Goal: Information Seeking & Learning: Check status

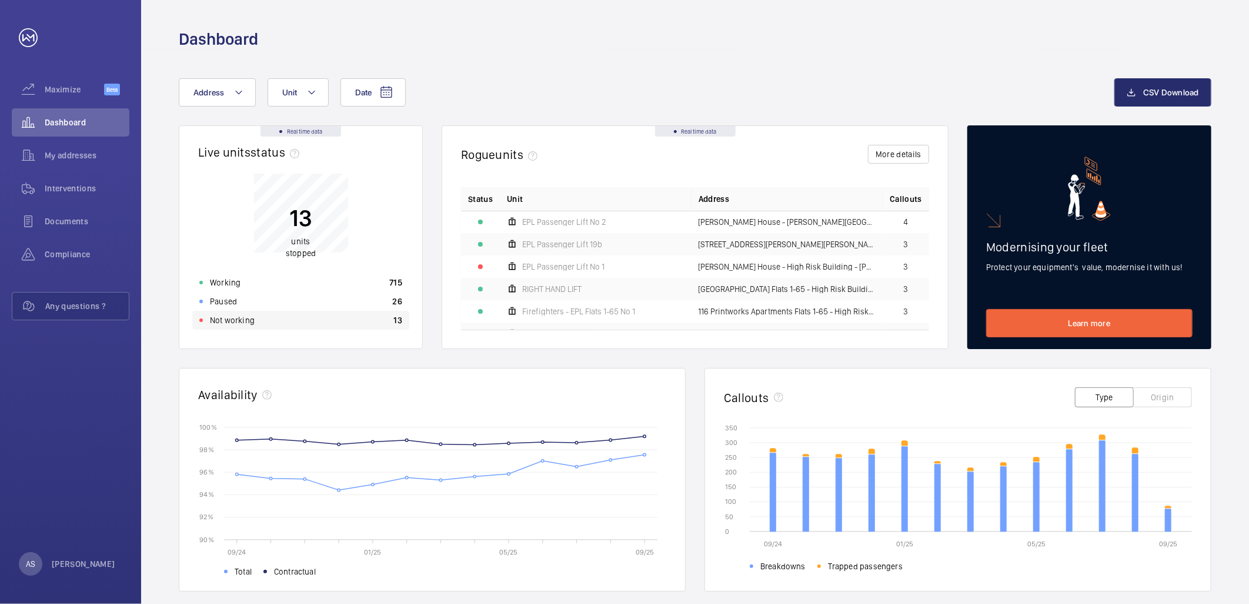
click at [365, 321] on div "Not working 13" at bounding box center [300, 320] width 217 height 19
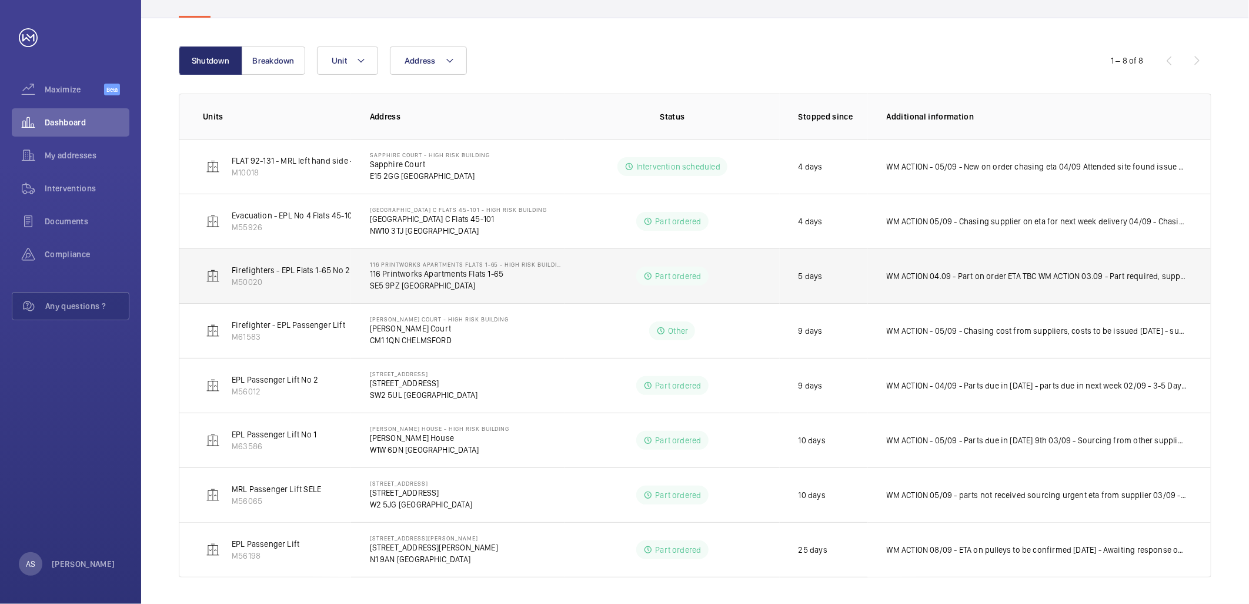
scroll to position [115, 0]
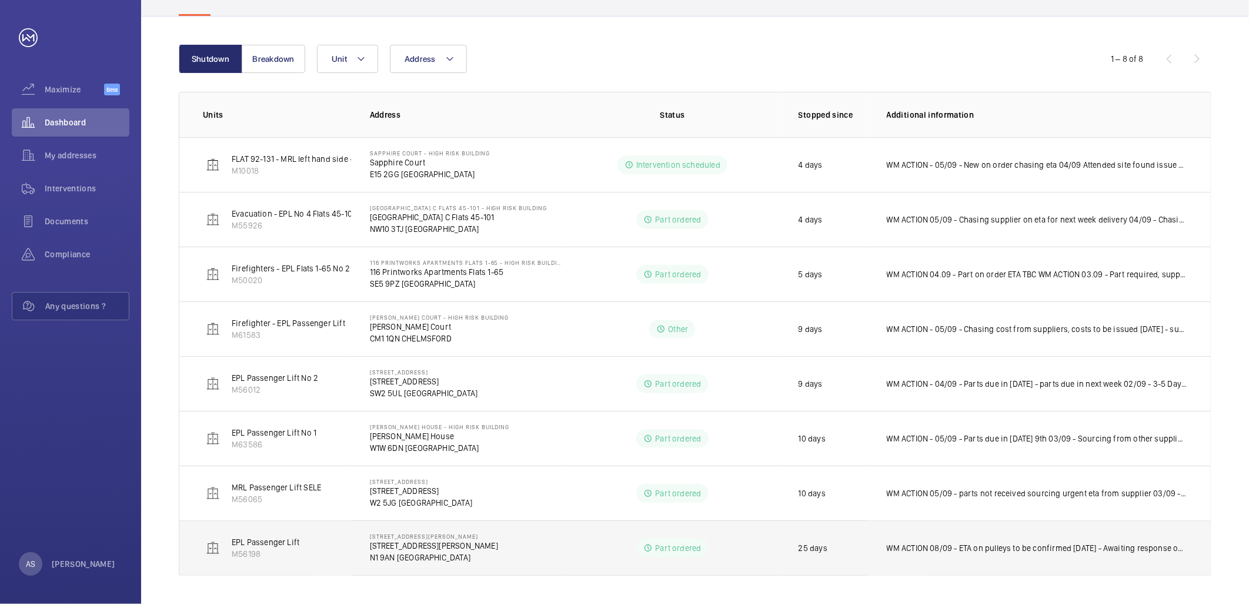
click at [948, 546] on p "WM ACTION 08/09 - ETA on pulleys to be confirmed [DATE] - Awaiting response on …" at bounding box center [1037, 548] width 301 height 12
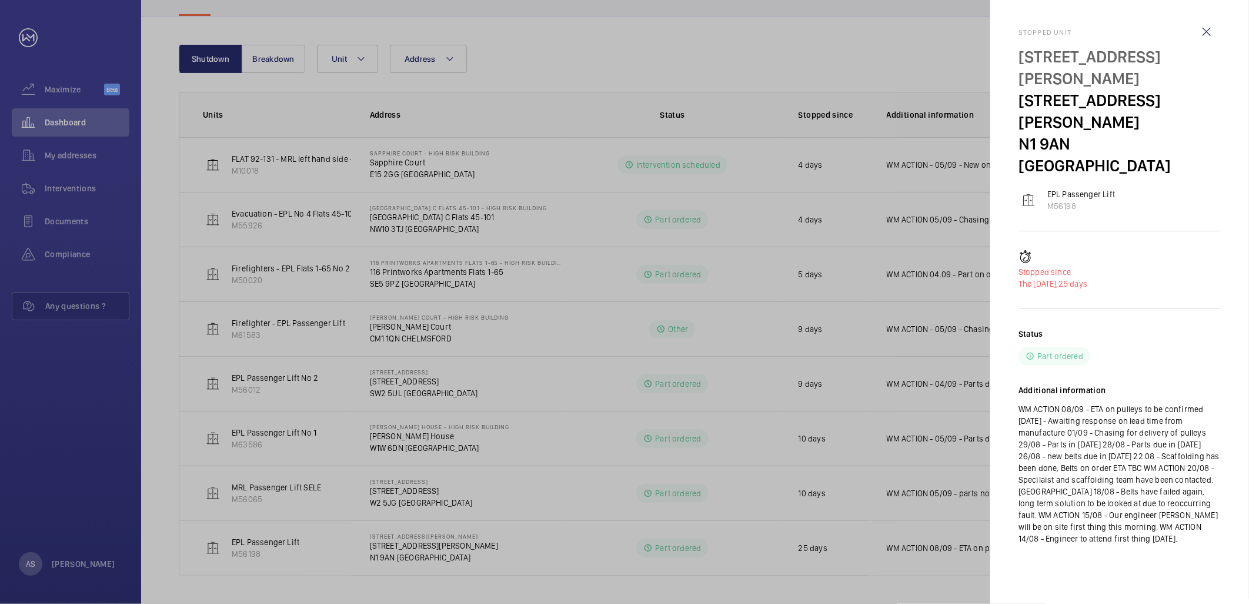
drag, startPoint x: 515, startPoint y: 489, endPoint x: 530, endPoint y: 496, distance: 16.3
click at [526, 496] on div at bounding box center [624, 302] width 1249 height 604
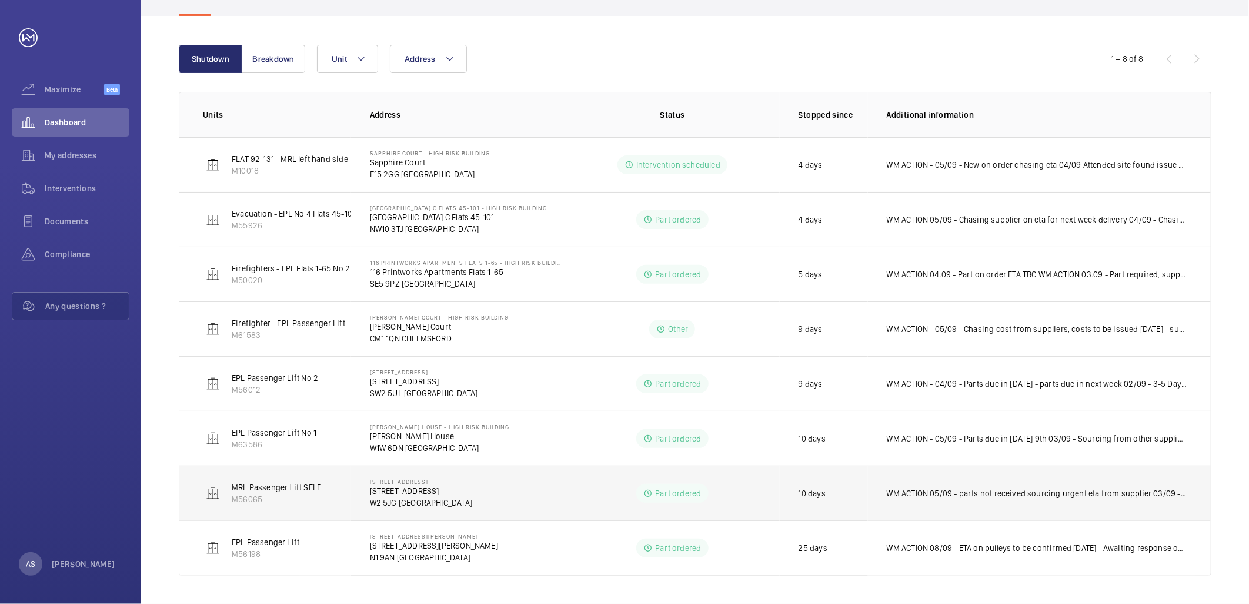
click at [929, 495] on p "WM ACTION 05/09 - parts not received sourcing urgent eta from supplier 03/09 - …" at bounding box center [1037, 493] width 301 height 12
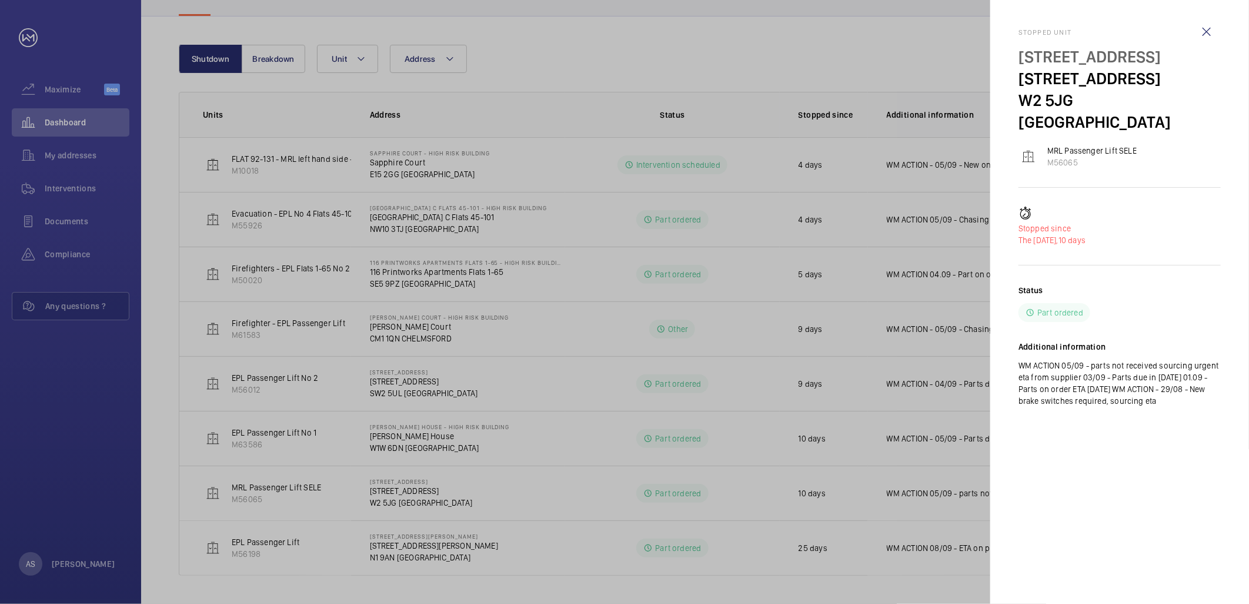
drag, startPoint x: 1151, startPoint y: 80, endPoint x: 1015, endPoint y: 75, distance: 136.6
click at [1015, 75] on mat-sidenav "Stopped unit 29-31 Talbot Road 29-31 Talbot Road W2 5JG LONDON MRL Passenger Li…" at bounding box center [1120, 302] width 259 height 604
copy p "[STREET_ADDRESS]"
click at [554, 398] on div at bounding box center [624, 302] width 1249 height 604
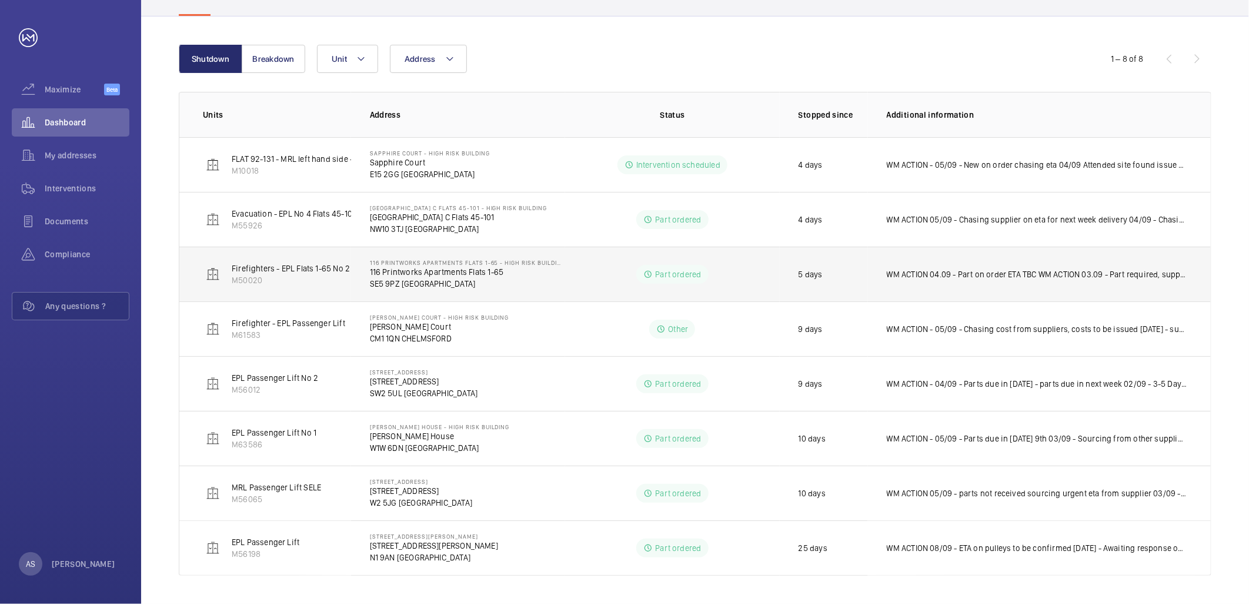
click at [954, 277] on p "WM ACTION 04.09 - Part on order ETA TBC WM ACTION 03.09 - Part required, supply…" at bounding box center [1037, 274] width 301 height 12
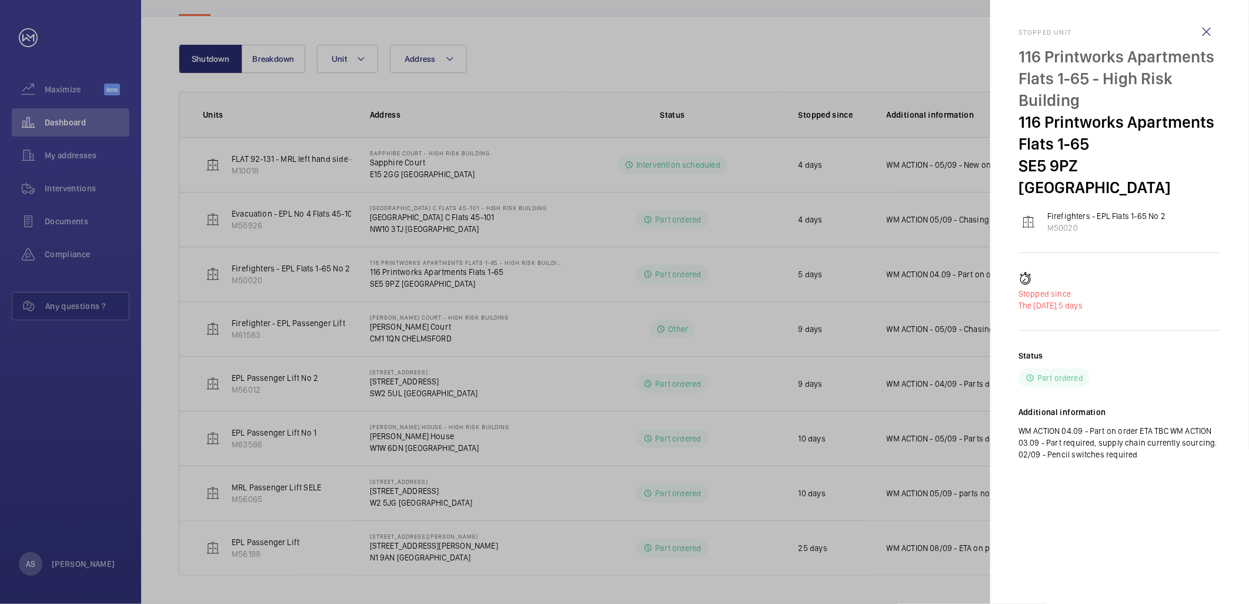
click at [814, 256] on div at bounding box center [624, 302] width 1249 height 604
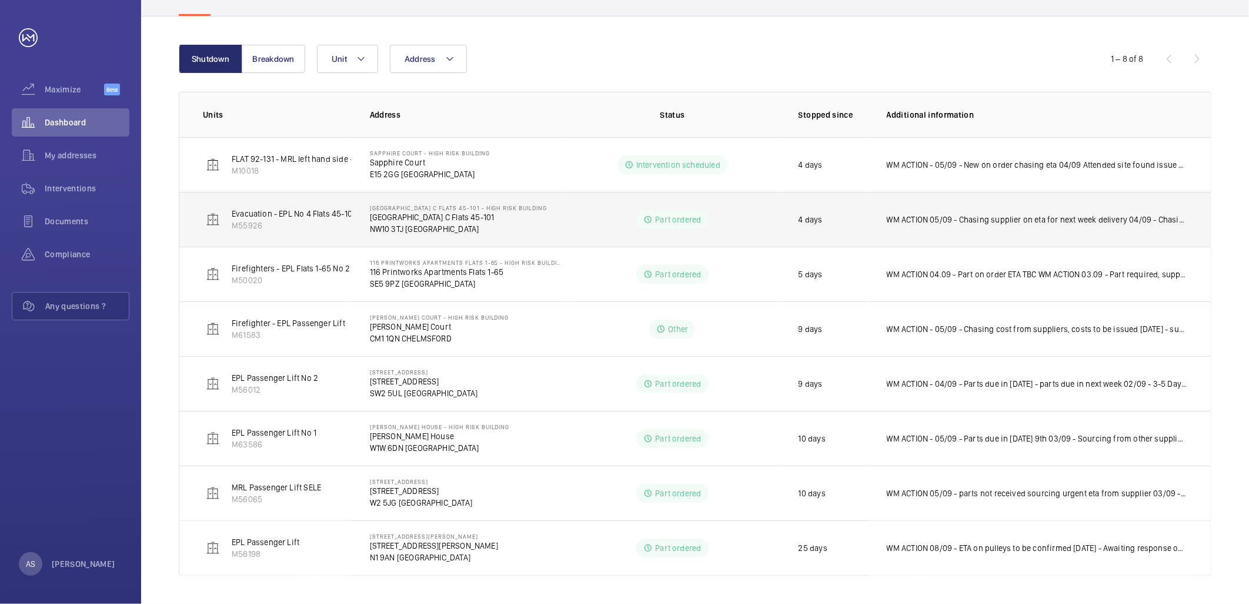
click at [1004, 221] on p "WM ACTION 05/09 - Chasing supplier on eta for next week delivery 04/09 - Chasin…" at bounding box center [1037, 220] width 301 height 12
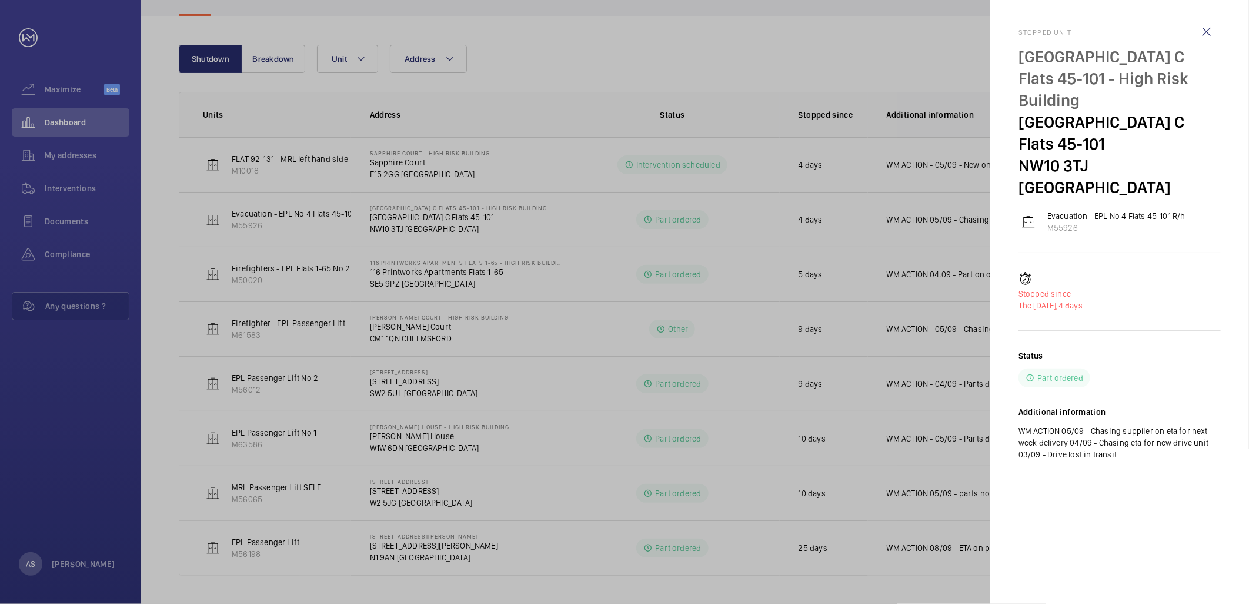
click at [1108, 78] on p "[GEOGRAPHIC_DATA] C Flats 45-101 - High Risk Building" at bounding box center [1120, 78] width 202 height 65
drag, startPoint x: 1075, startPoint y: 280, endPoint x: 1114, endPoint y: 286, distance: 38.7
click at [1114, 299] on p "The 03/09/2025, 4 days" at bounding box center [1120, 305] width 202 height 12
drag, startPoint x: 1114, startPoint y: 286, endPoint x: 1118, endPoint y: 291, distance: 7.1
click at [1118, 291] on div "Stopped since The 03/09/2025, 4 days Status Part ordered Additional information…" at bounding box center [1120, 375] width 202 height 207
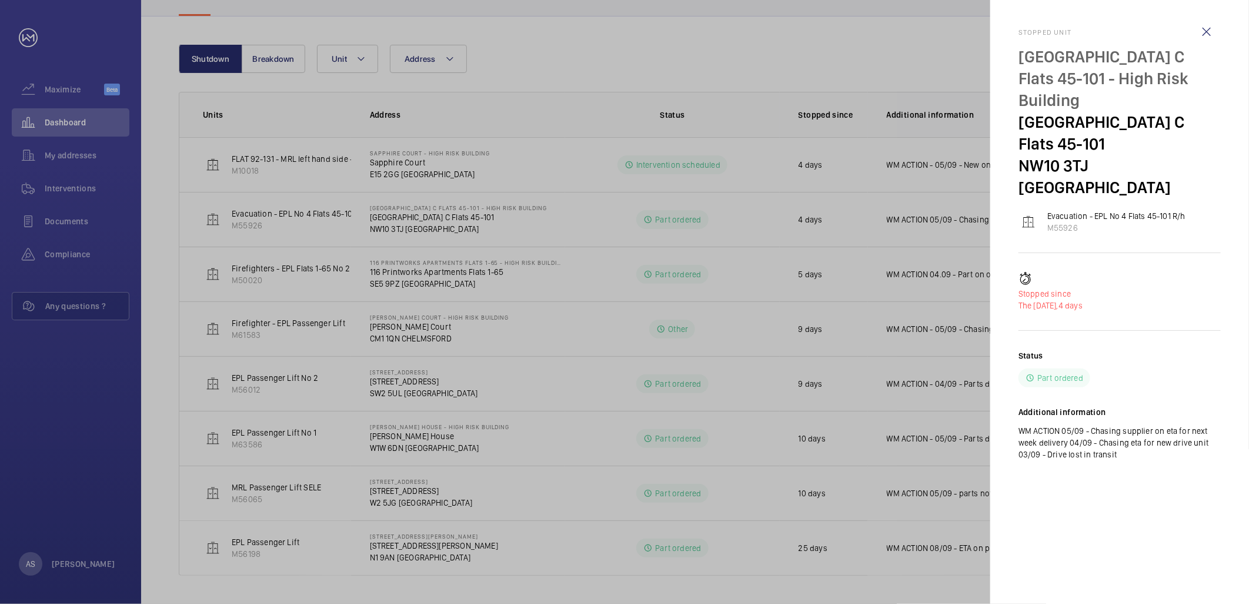
drag, startPoint x: 1112, startPoint y: 285, endPoint x: 1083, endPoint y: 281, distance: 29.0
click at [1083, 299] on p "The 03/09/2025, 4 days" at bounding box center [1120, 305] width 202 height 12
drag, startPoint x: 1083, startPoint y: 281, endPoint x: 1072, endPoint y: 314, distance: 34.0
click at [1071, 313] on div "Stopped since The 03/09/2025, 4 days Status Part ordered Additional information…" at bounding box center [1120, 375] width 202 height 207
drag, startPoint x: 1021, startPoint y: 124, endPoint x: 1151, endPoint y: 126, distance: 129.4
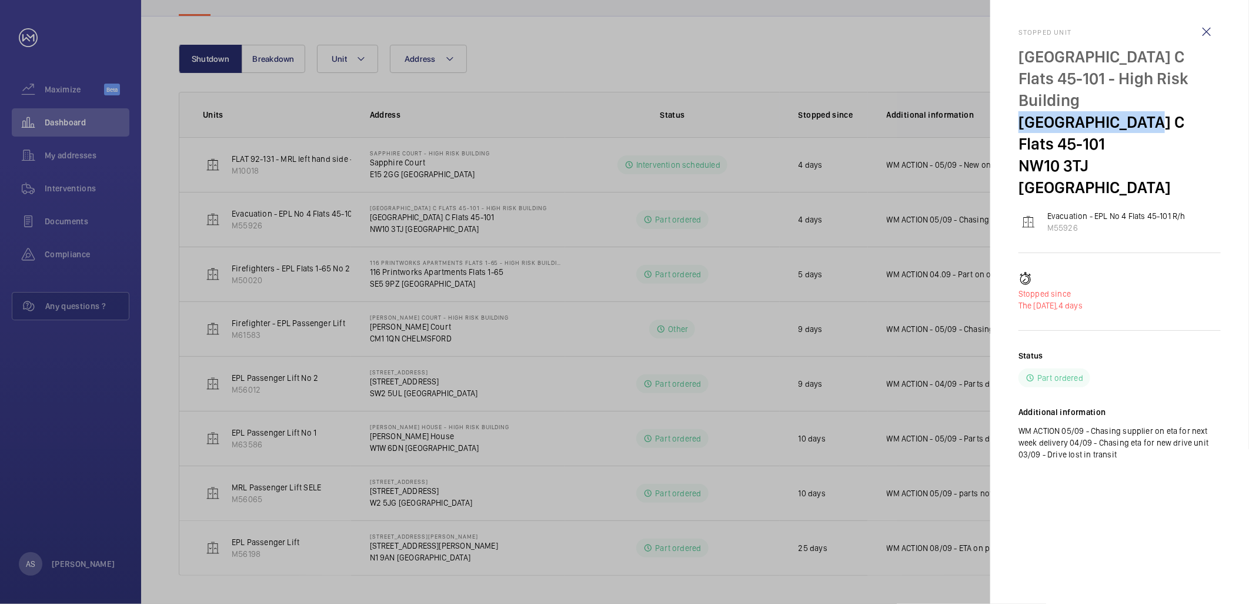
click at [1151, 126] on p "[GEOGRAPHIC_DATA] C Flats 45-101" at bounding box center [1120, 133] width 202 height 44
copy p "Donnington Court"
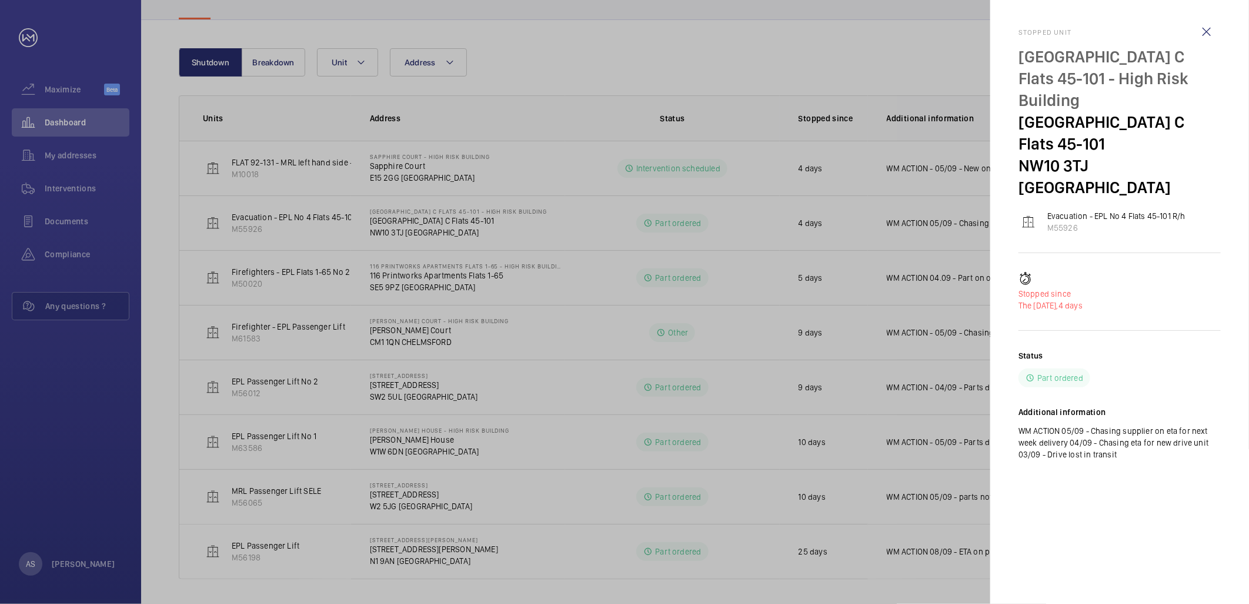
click at [579, 312] on div at bounding box center [624, 302] width 1249 height 604
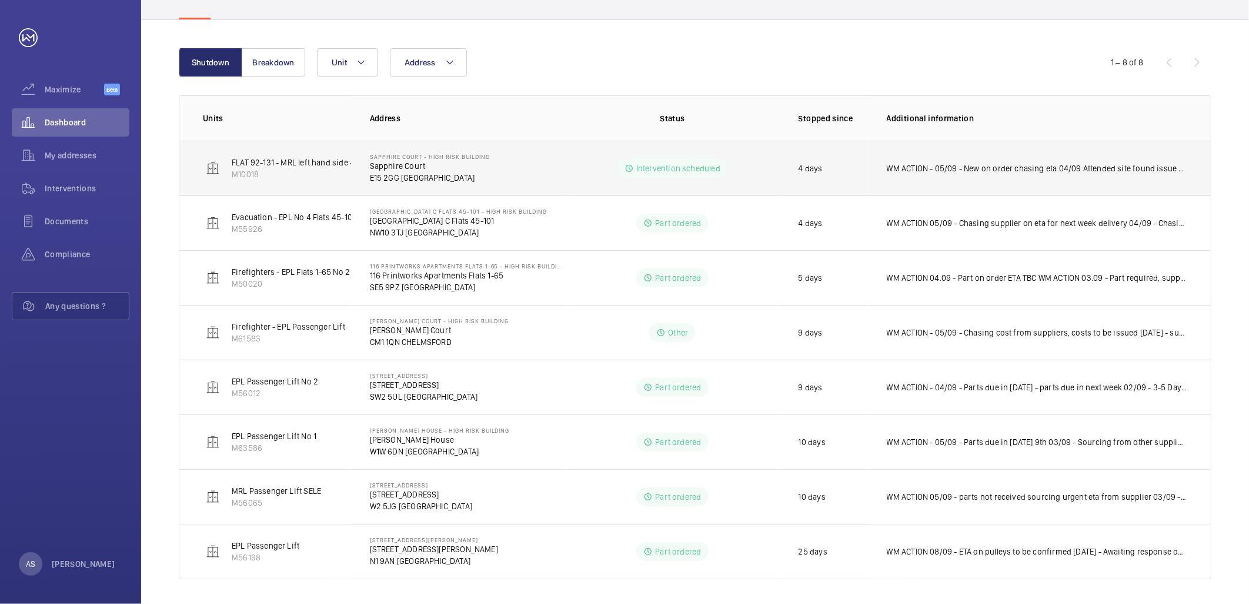
click at [954, 162] on p "WM ACTION - 05/09 - New on order chasing eta 04/09 Attended site found issue wi…" at bounding box center [1037, 168] width 301 height 12
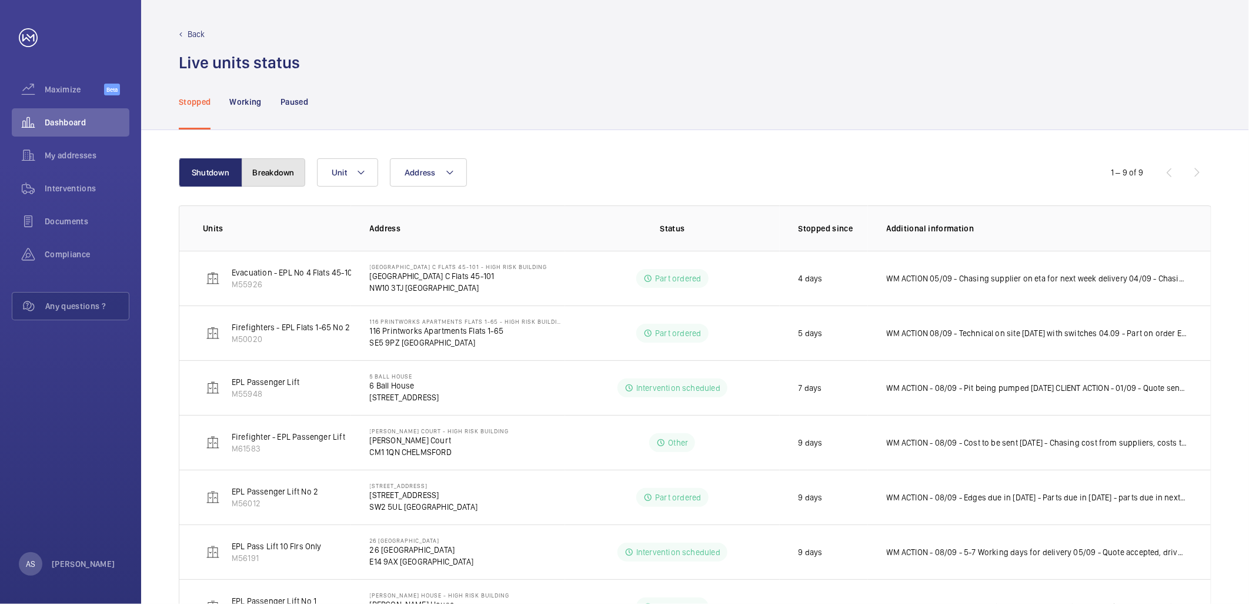
click at [264, 184] on button "Breakdown" at bounding box center [274, 172] width 64 height 28
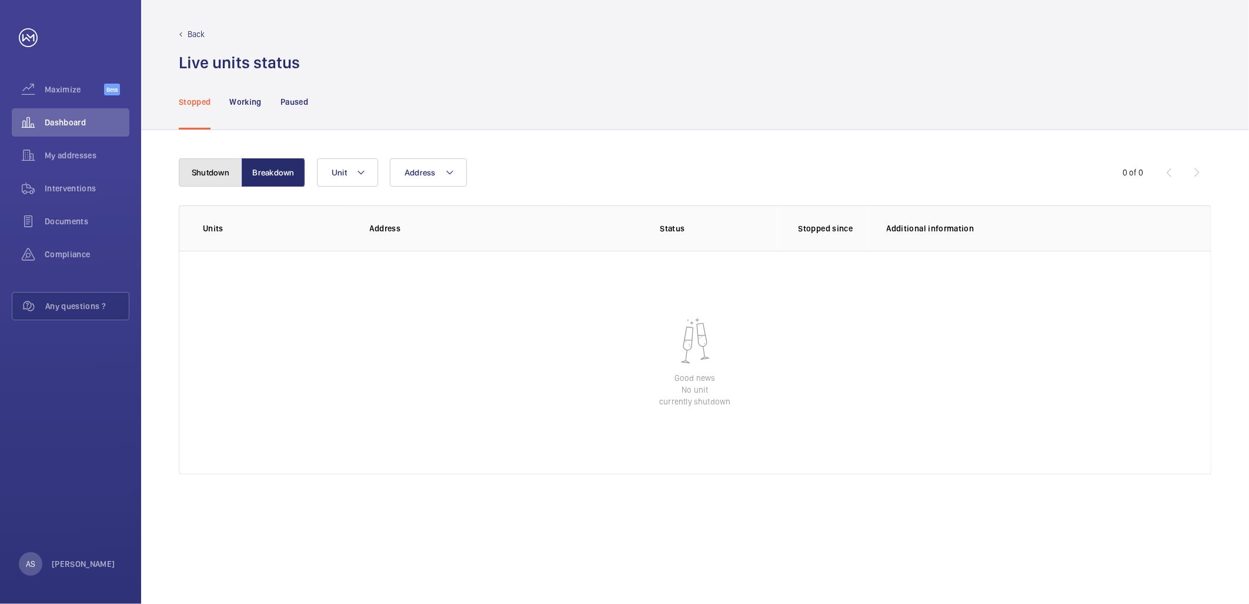
click at [210, 179] on button "Shutdown" at bounding box center [211, 172] width 64 height 28
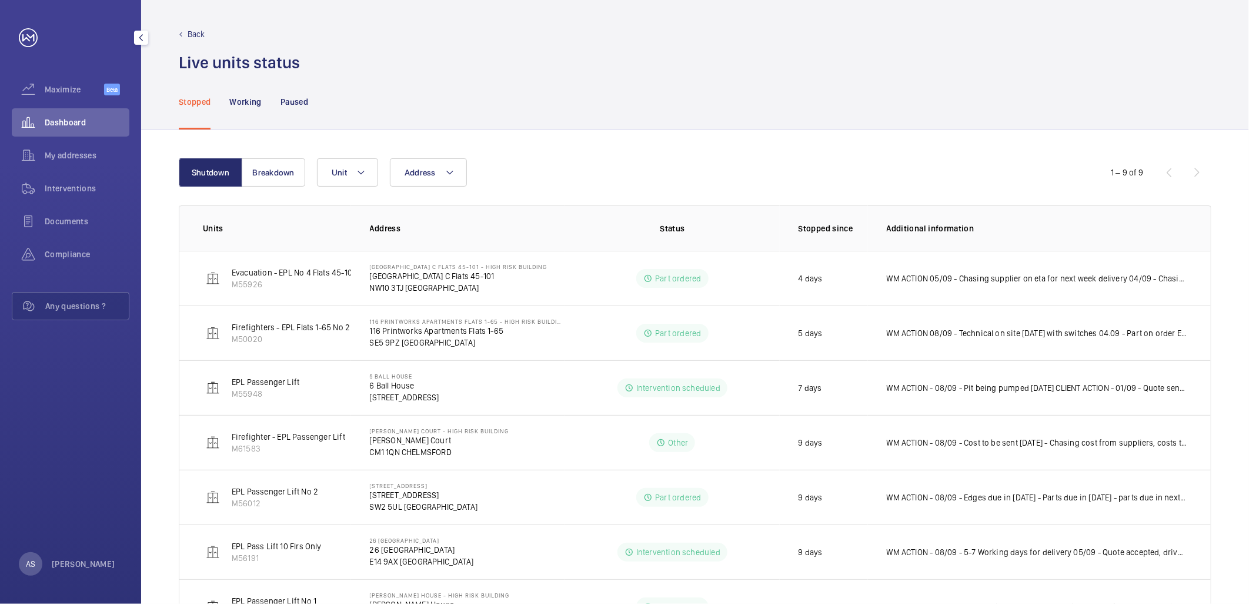
click at [69, 121] on span "Dashboard" at bounding box center [87, 122] width 85 height 12
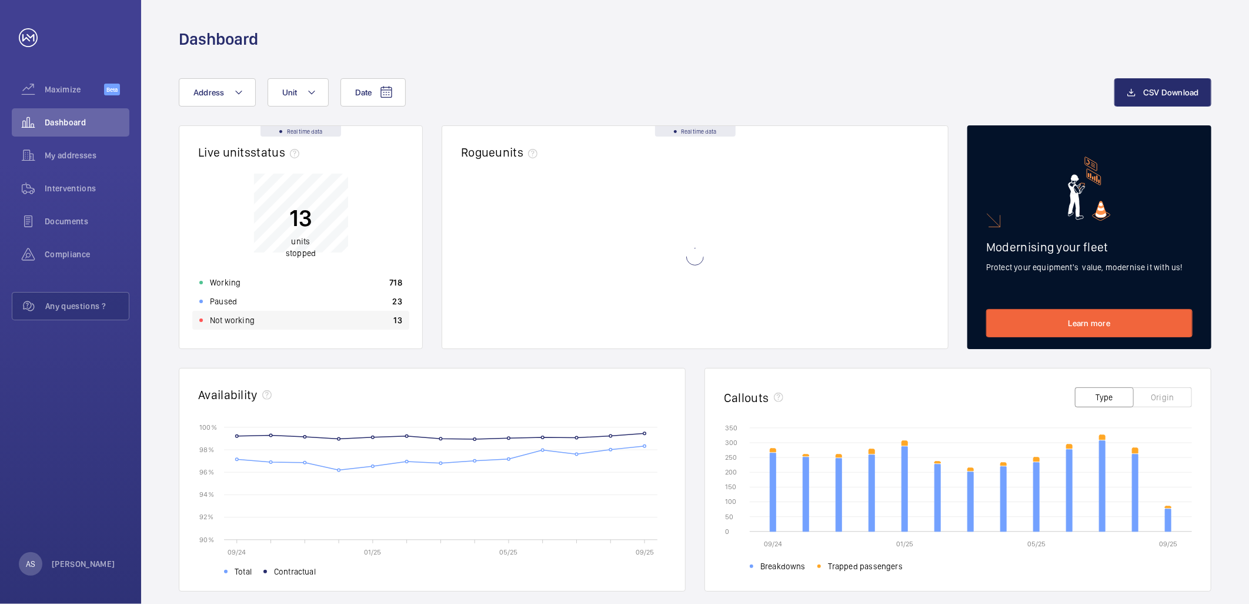
click at [277, 324] on div "Not working 13" at bounding box center [300, 320] width 217 height 19
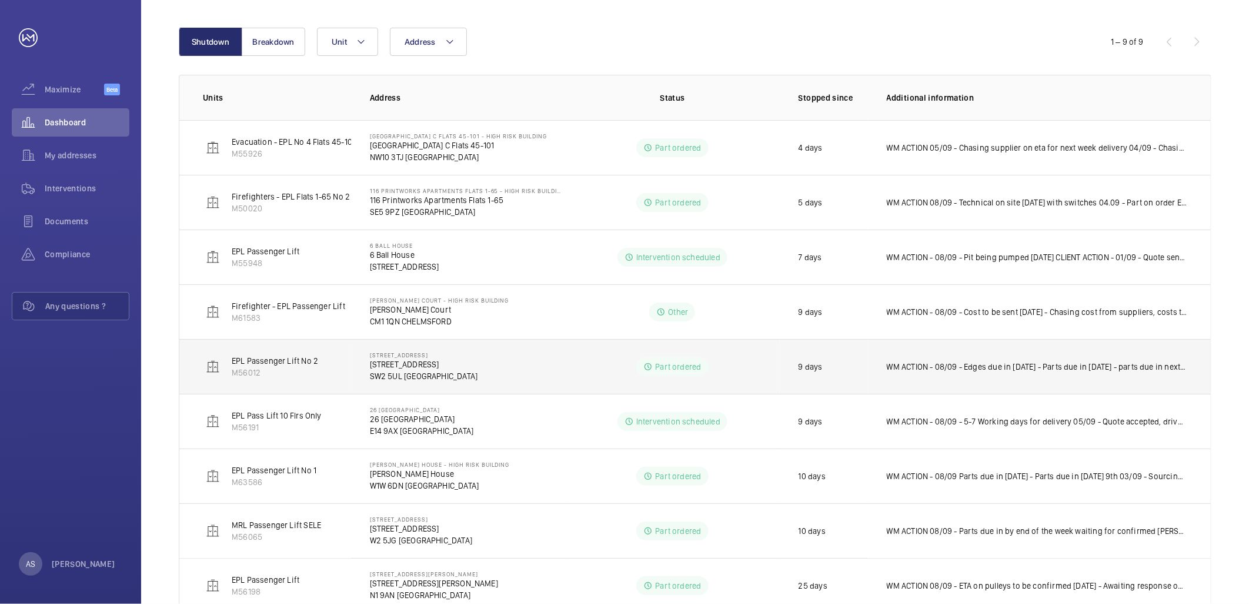
scroll to position [169, 0]
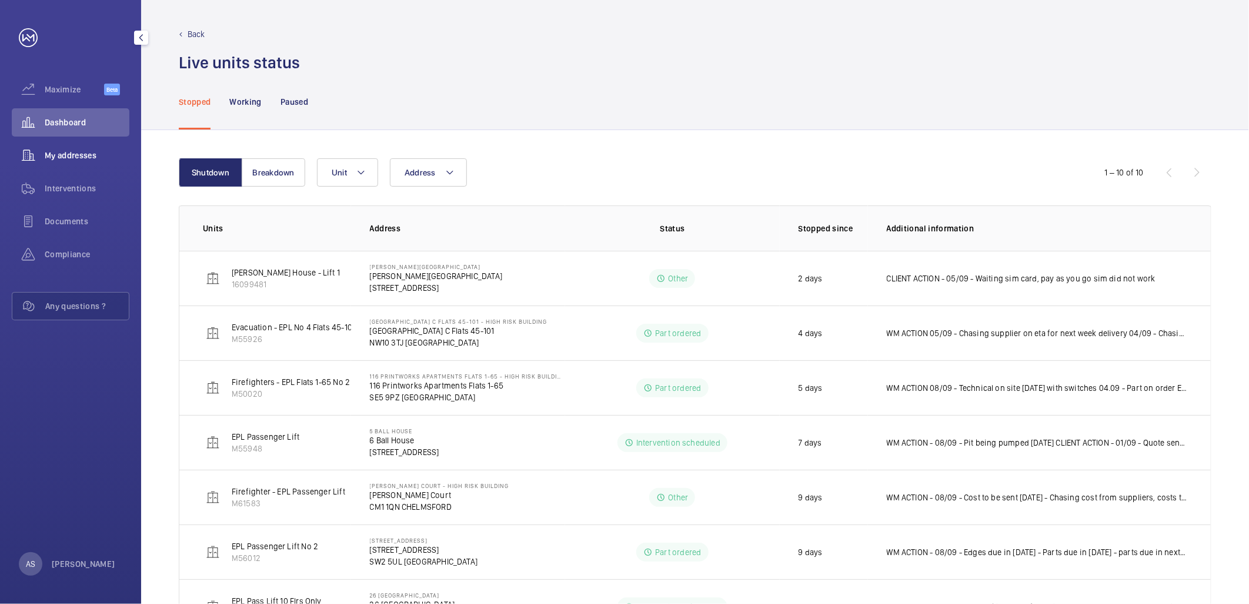
click at [95, 148] on div "My addresses" at bounding box center [71, 155] width 118 height 28
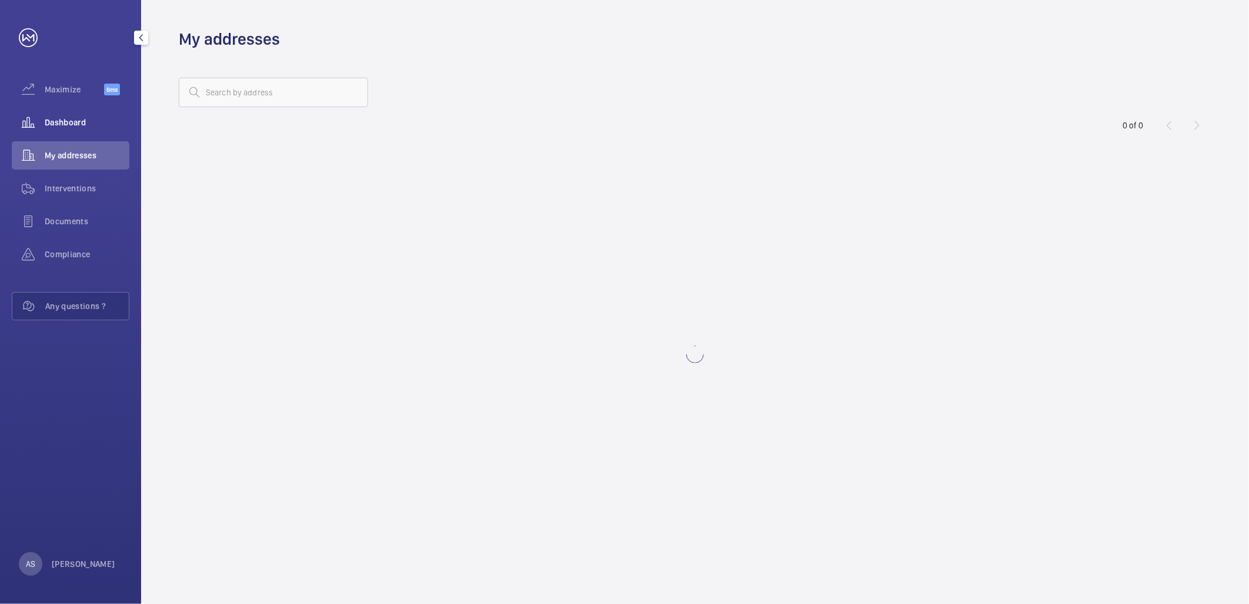
click at [92, 125] on span "Dashboard" at bounding box center [87, 122] width 85 height 12
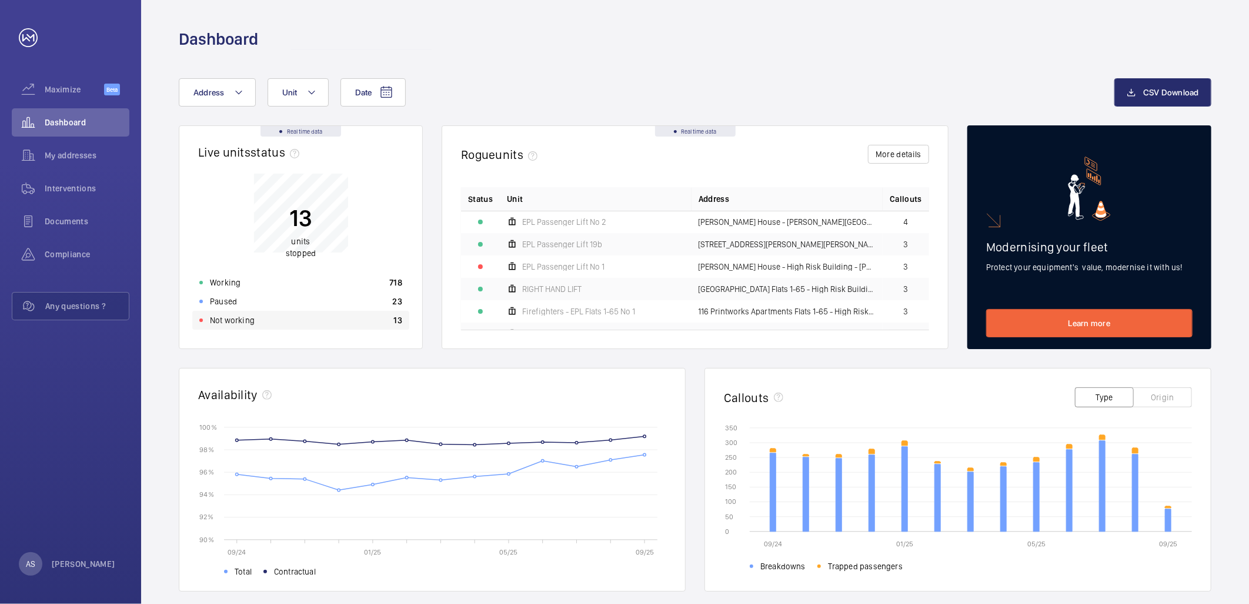
click at [392, 322] on div "Not working 13" at bounding box center [300, 320] width 217 height 19
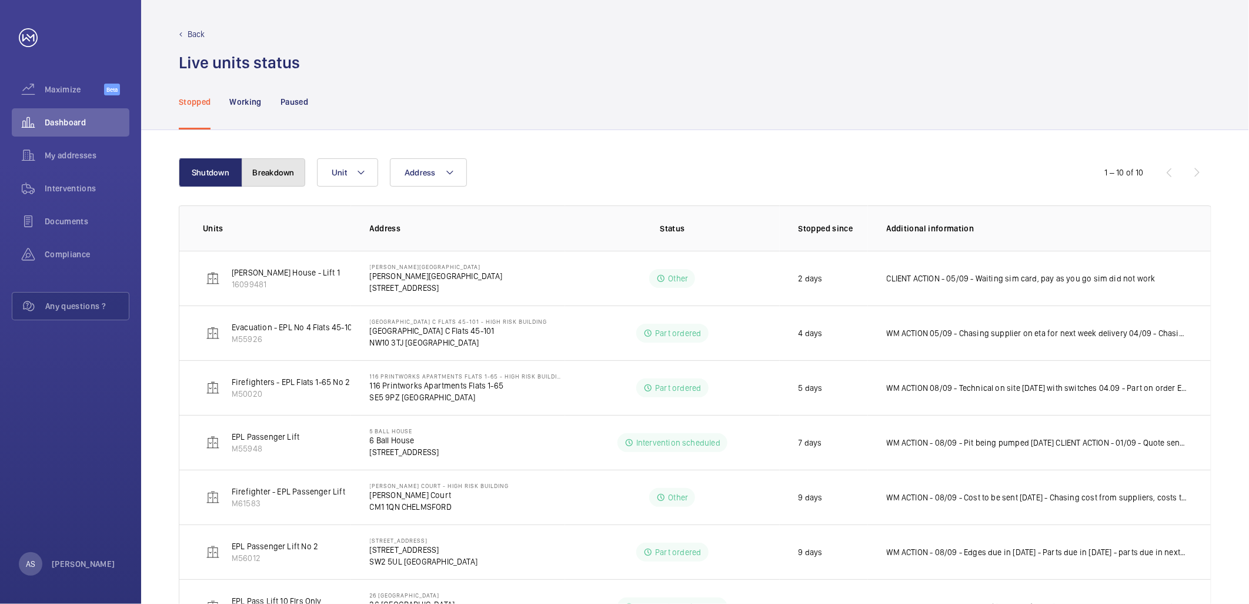
click at [248, 163] on button "Breakdown" at bounding box center [274, 172] width 64 height 28
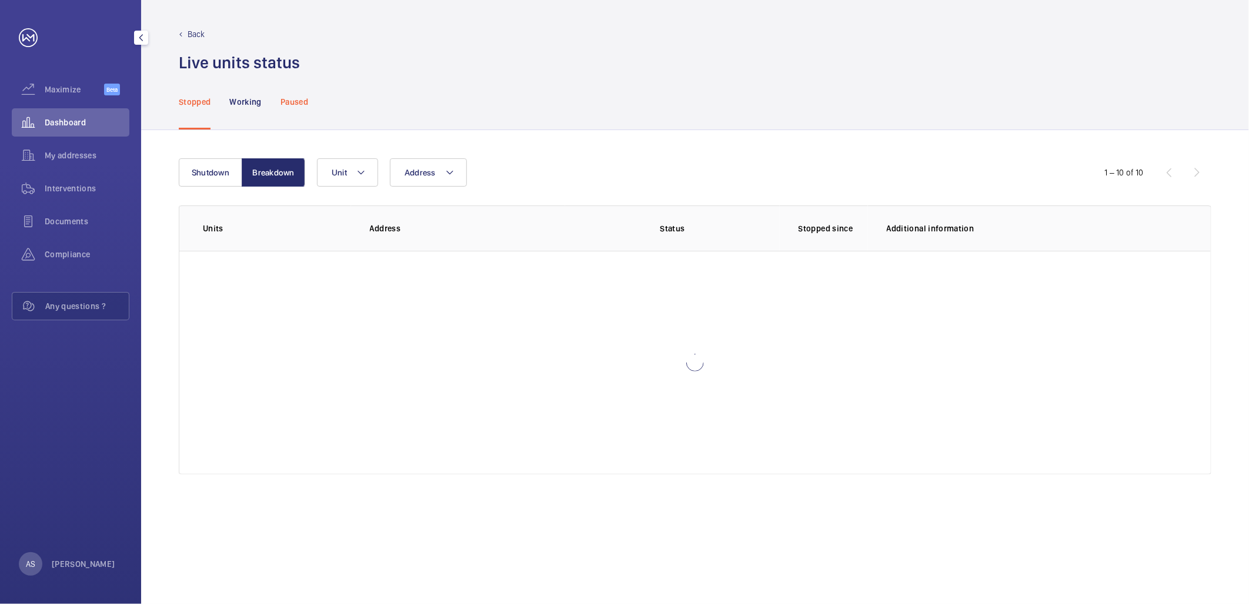
click at [298, 96] on p "Paused" at bounding box center [295, 102] width 28 height 12
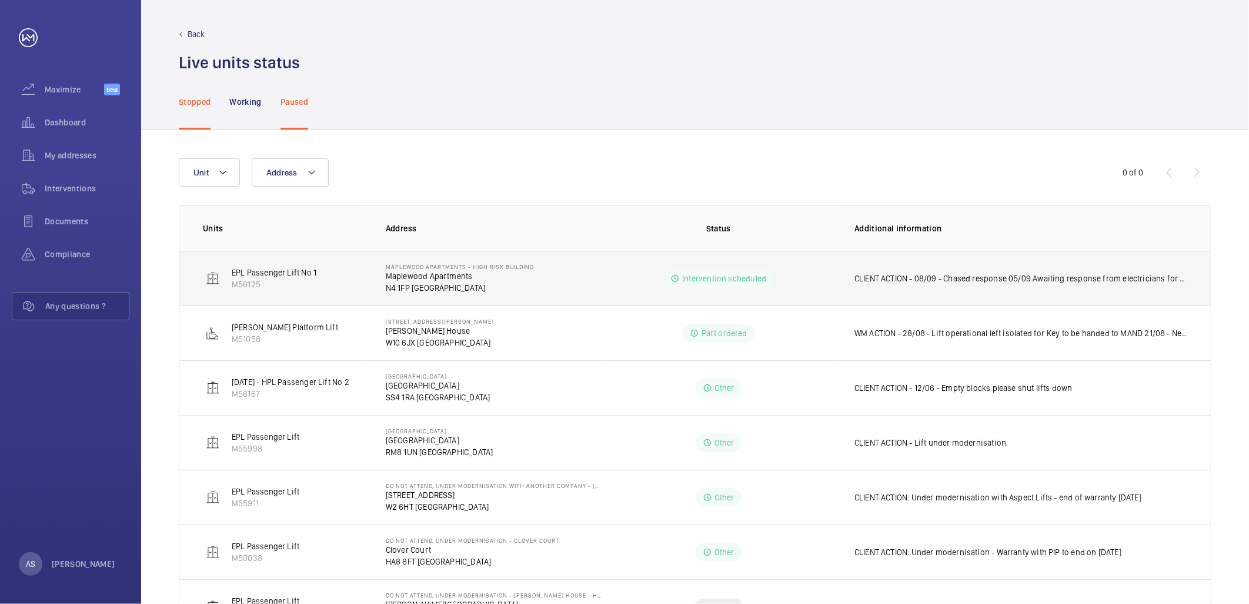
click at [506, 278] on p "Maplewood Apartments" at bounding box center [460, 276] width 148 height 12
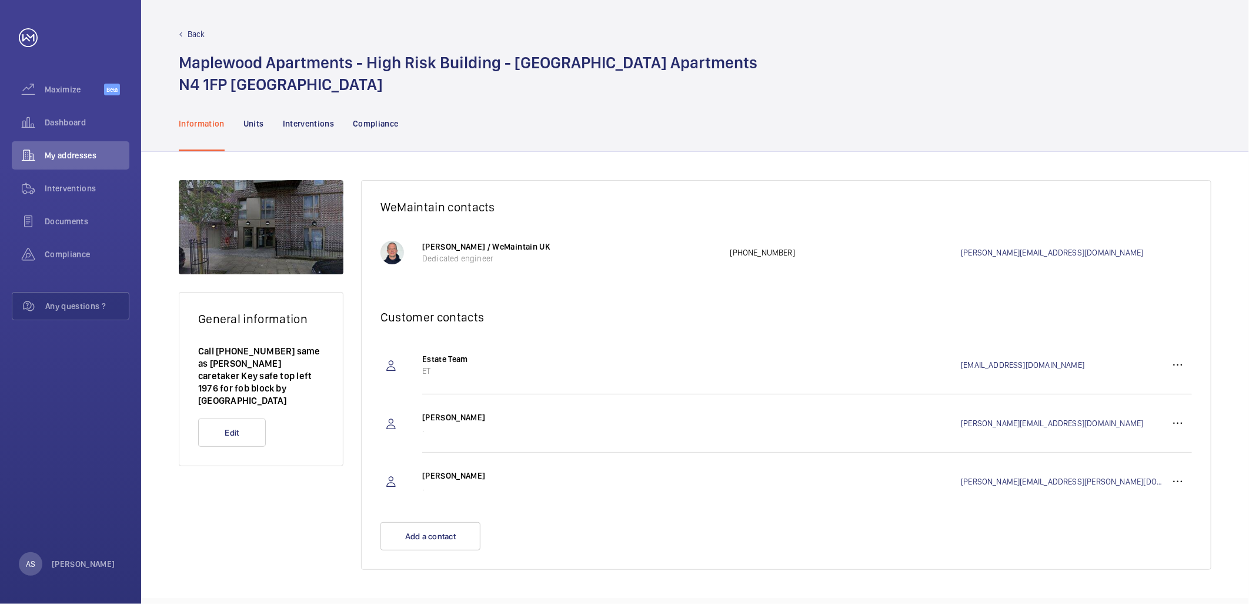
click at [197, 31] on p "Back" at bounding box center [197, 34] width 18 height 12
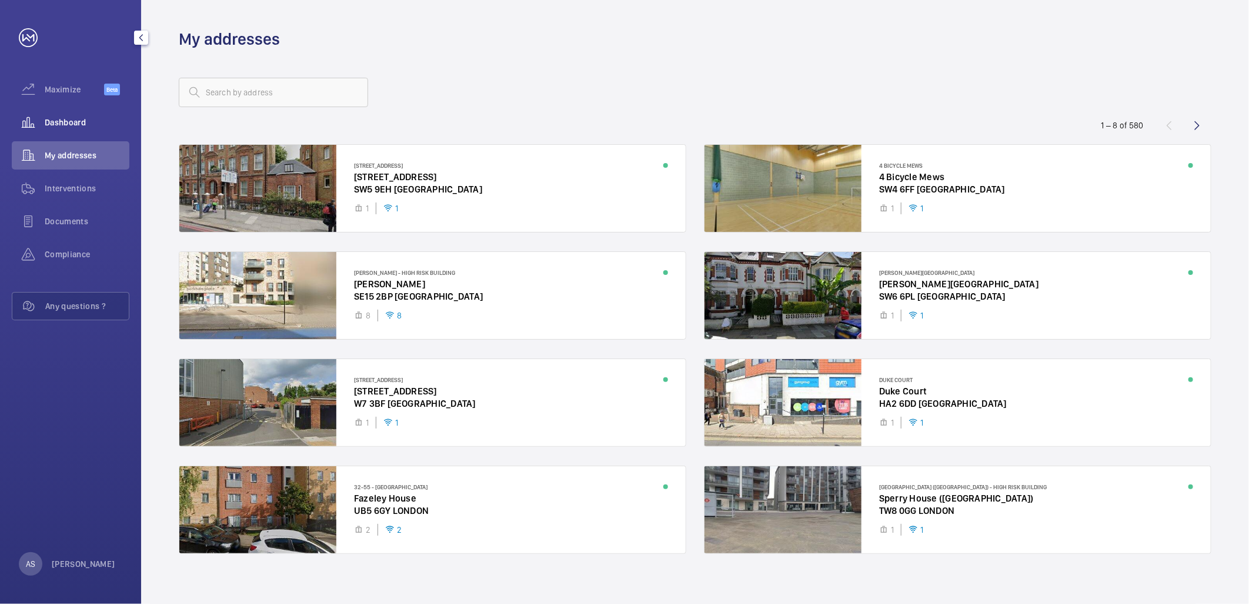
click at [75, 118] on span "Dashboard" at bounding box center [87, 122] width 85 height 12
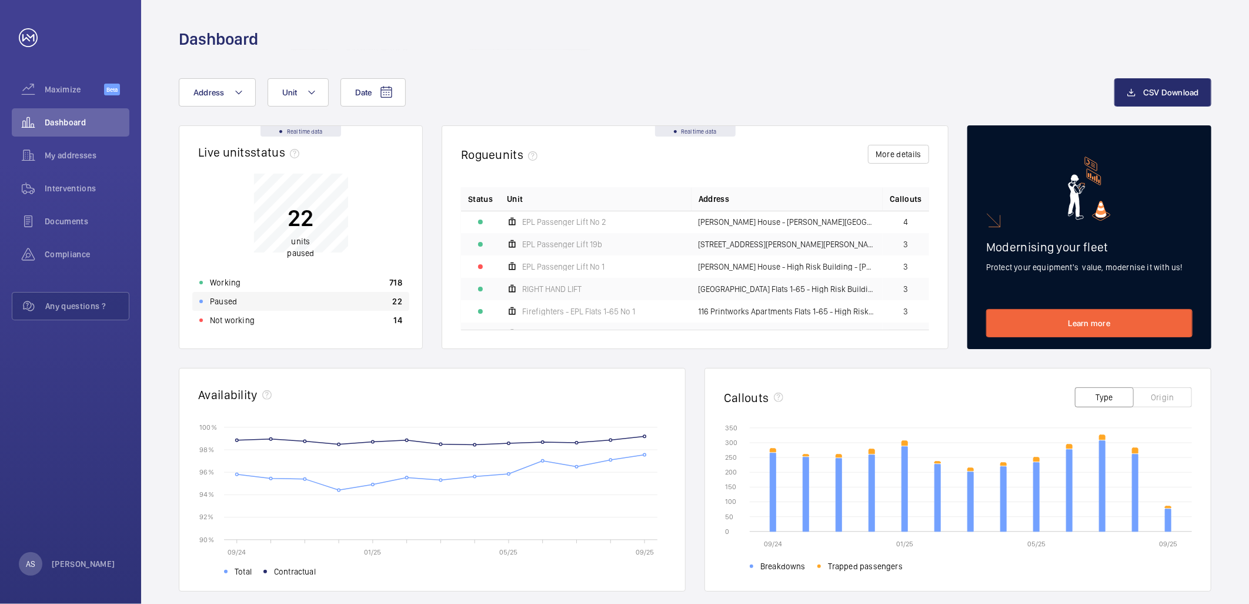
click at [237, 305] on div "Paused 22" at bounding box center [300, 301] width 217 height 19
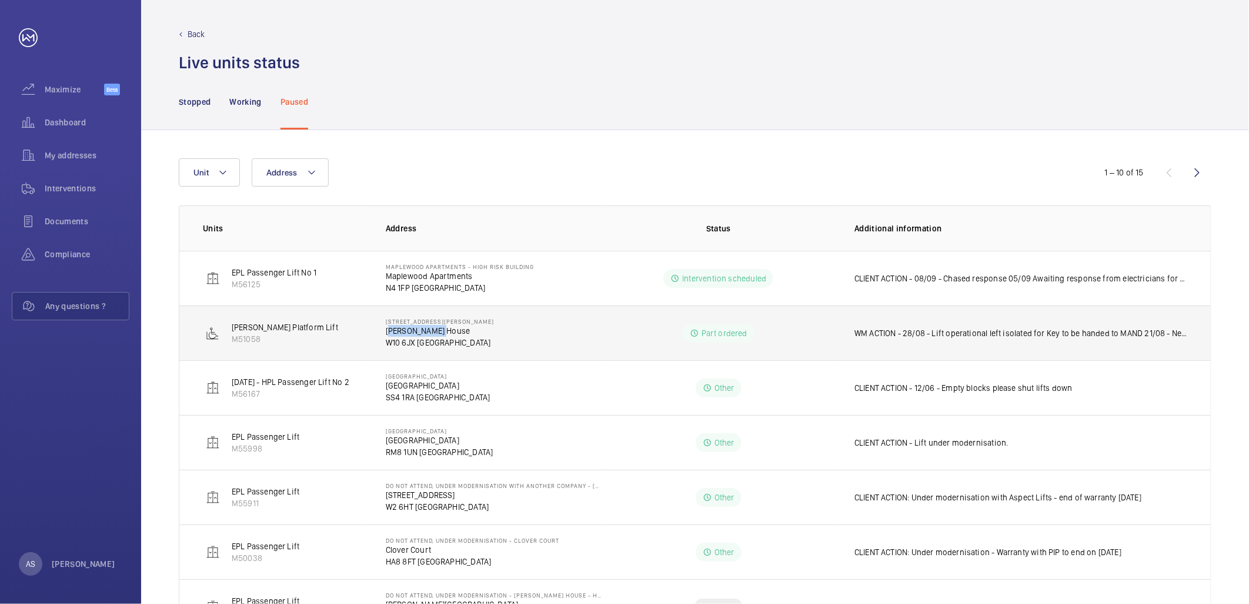
drag, startPoint x: 440, startPoint y: 331, endPoint x: 381, endPoint y: 330, distance: 58.8
click at [381, 330] on td "[STREET_ADDRESS][PERSON_NAME][PERSON_NAME]" at bounding box center [484, 332] width 235 height 55
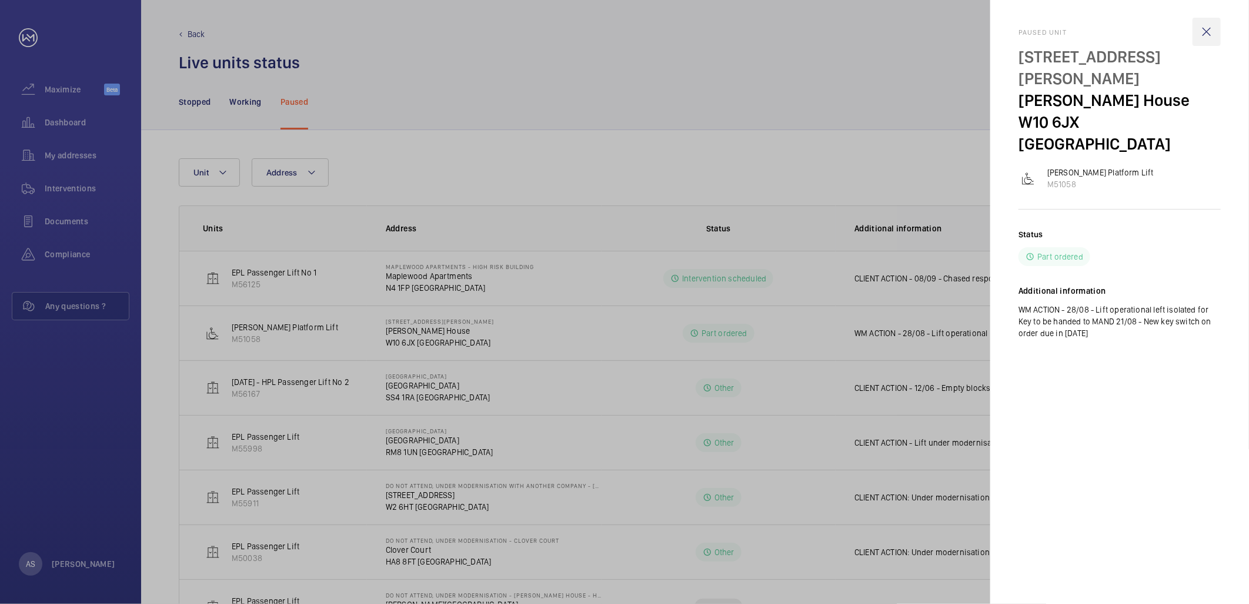
click at [1207, 26] on wm-front-icon-button at bounding box center [1207, 32] width 28 height 28
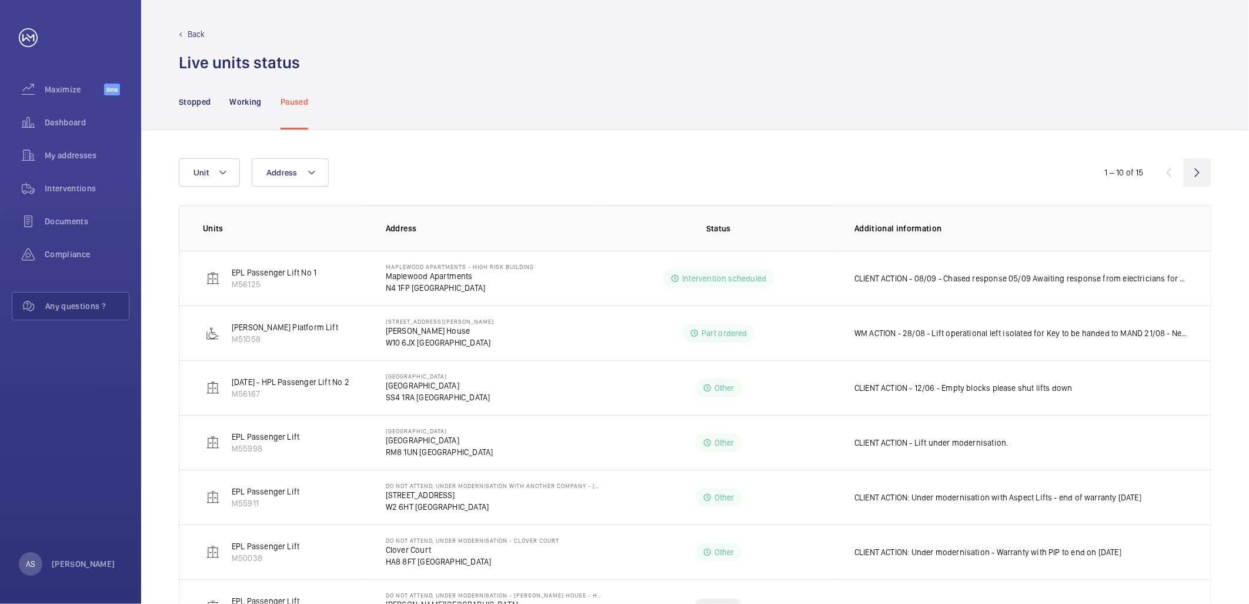
click at [1204, 175] on wm-front-icon-button at bounding box center [1198, 172] width 28 height 28
